Goal: Task Accomplishment & Management: Manage account settings

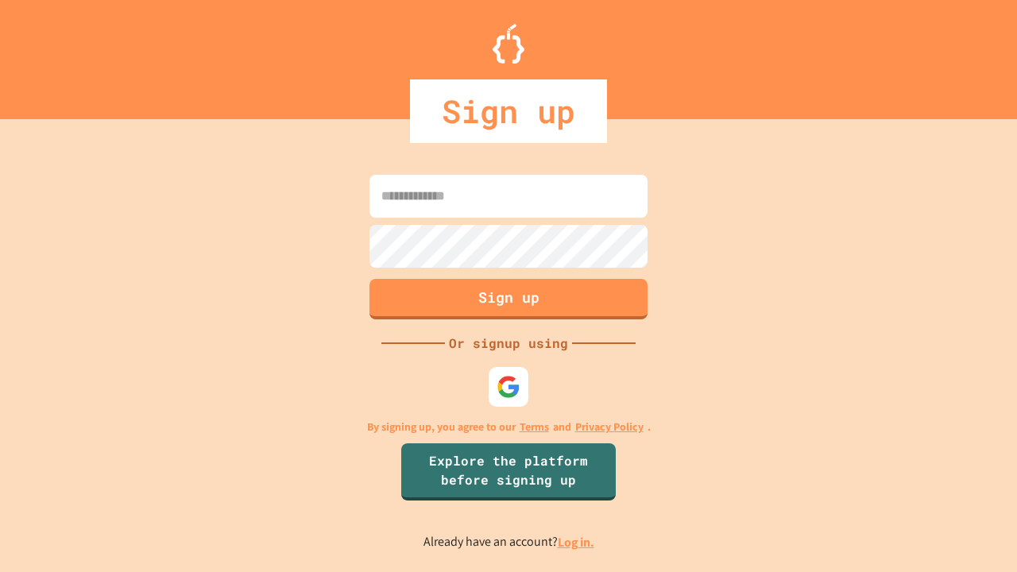
click at [577, 542] on link "Log in." at bounding box center [576, 542] width 37 height 17
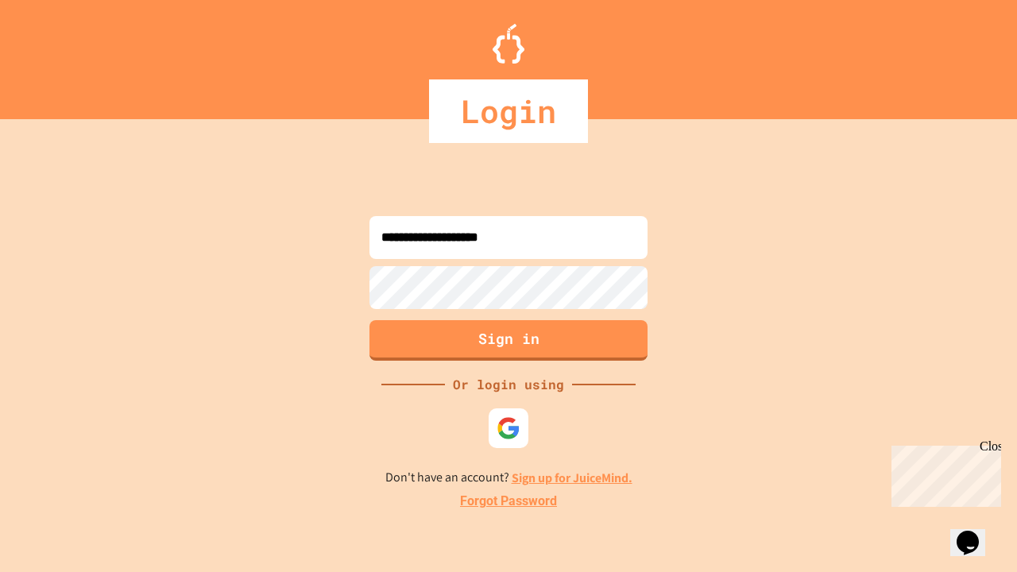
type input "**********"
